Goal: Task Accomplishment & Management: Manage account settings

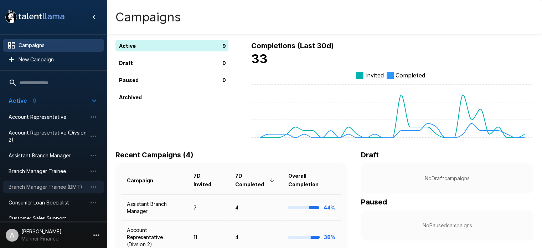
click at [54, 185] on span "Branch Manager Trainee (BMT)" at bounding box center [48, 186] width 78 height 7
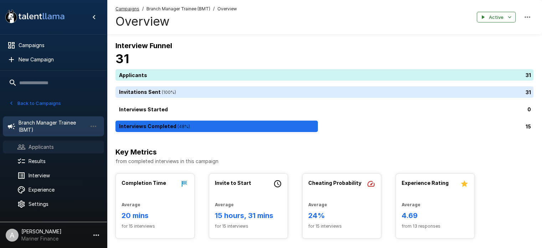
click at [41, 148] on span "Applicants" at bounding box center [64, 146] width 70 height 7
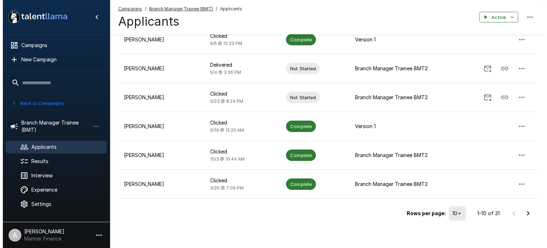
scroll to position [205, 0]
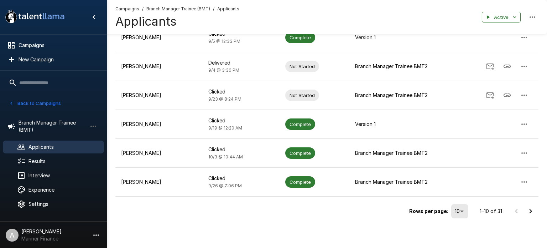
click at [462, 209] on li "25" at bounding box center [459, 207] width 21 height 13
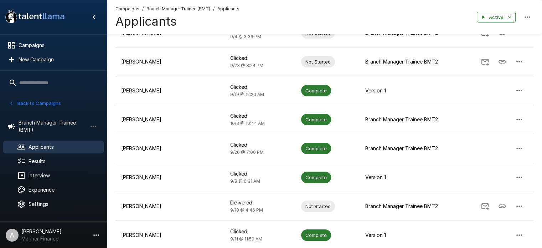
scroll to position [239, 0]
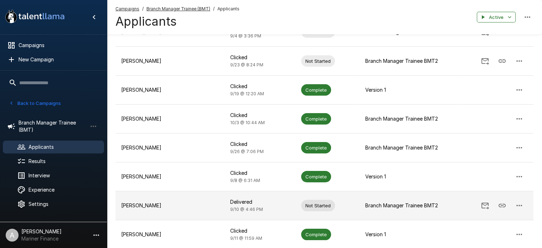
click at [520, 203] on icon "button" at bounding box center [519, 205] width 9 height 9
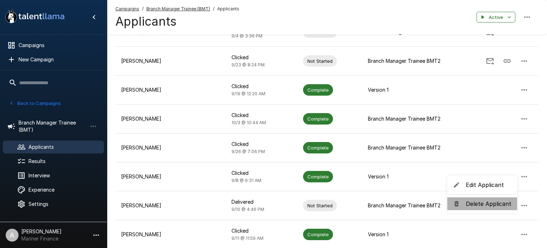
click at [484, 202] on span "Delete Applicant" at bounding box center [489, 203] width 46 height 9
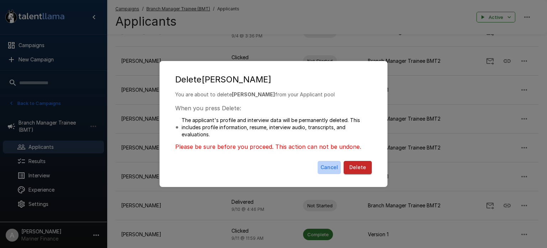
click at [329, 166] on button "Cancel" at bounding box center [329, 167] width 23 height 13
